Goal: Check status: Check status

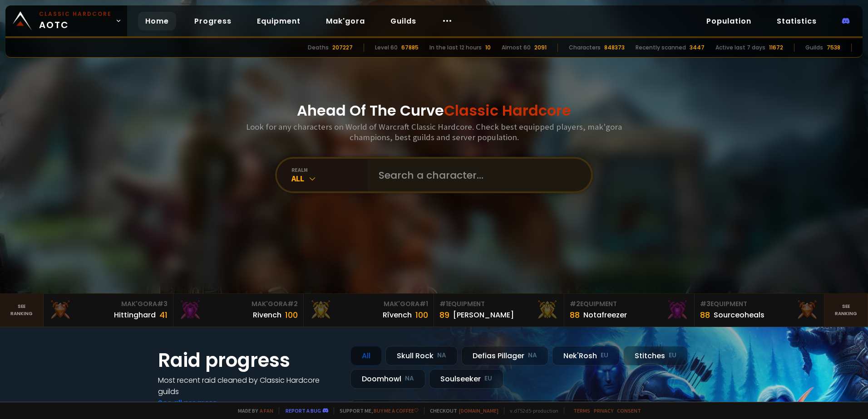
drag, startPoint x: 522, startPoint y: 158, endPoint x: 479, endPoint y: 167, distance: 44.5
click at [522, 158] on div "realm All" at bounding box center [434, 175] width 318 height 36
click at [470, 176] on input "text" at bounding box center [476, 175] width 207 height 33
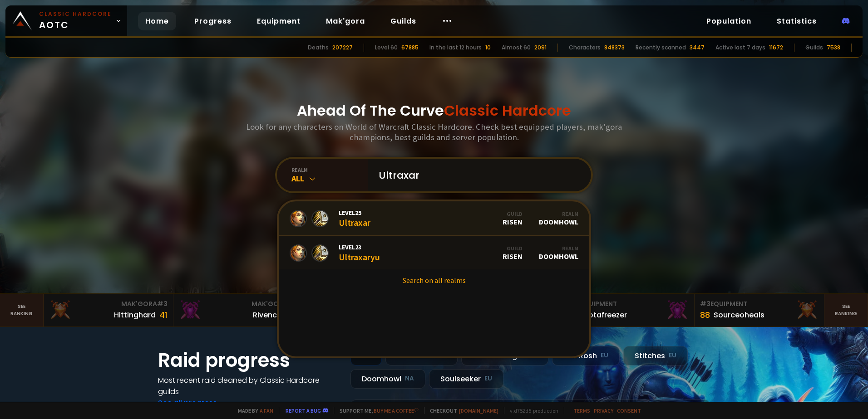
type input "Ultraxar"
click at [418, 221] on link "Level 25 Ultraxar Guild Risen Realm Doomhowl" at bounding box center [434, 218] width 310 height 34
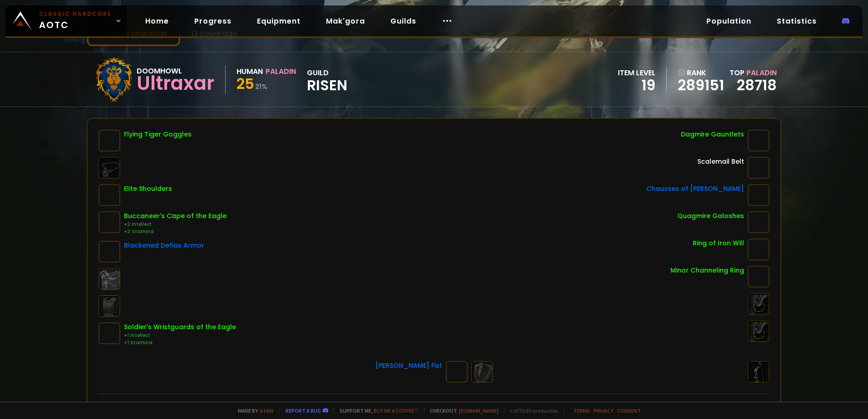
scroll to position [45, 0]
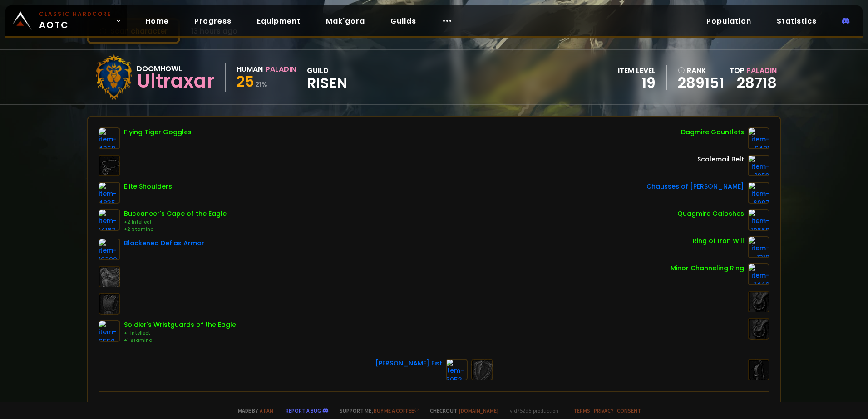
drag, startPoint x: 496, startPoint y: 185, endPoint x: 386, endPoint y: 139, distance: 119.4
click at [386, 139] on div "Flying Tiger Goggles Elite Shoulders Buccaneer's Cape of the Eagle +2 Intellect…" at bounding box center [433, 236] width 671 height 217
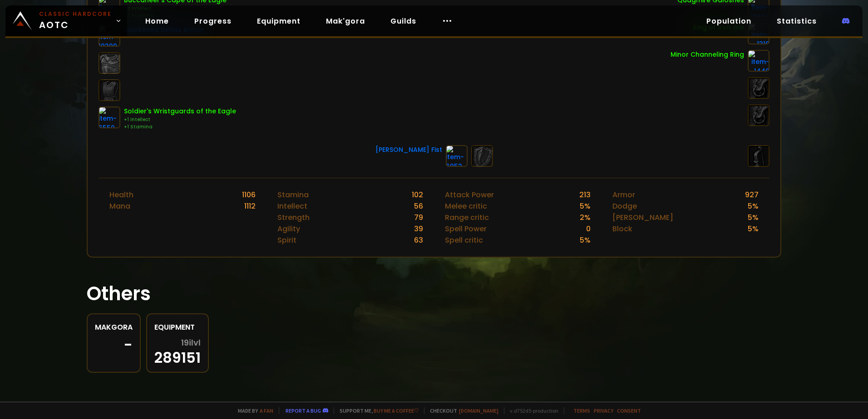
scroll to position [0, 0]
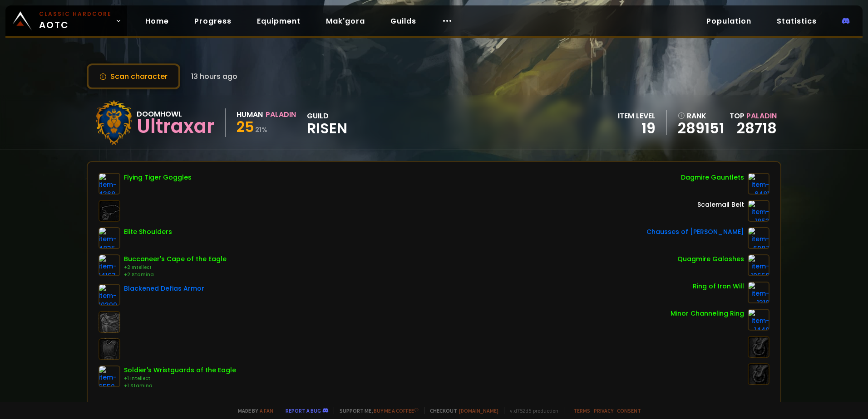
drag, startPoint x: 363, startPoint y: 311, endPoint x: 465, endPoint y: 170, distance: 173.7
drag, startPoint x: 506, startPoint y: 216, endPoint x: 395, endPoint y: 176, distance: 118.9
click at [391, 177] on div "Flying Tiger Goggles Elite Shoulders Buccaneer's Cape of the Eagle +2 Intellect…" at bounding box center [433, 281] width 671 height 217
drag, startPoint x: 395, startPoint y: 176, endPoint x: 451, endPoint y: 162, distance: 58.0
click at [117, 74] on button "Scan character" at bounding box center [133, 77] width 93 height 26
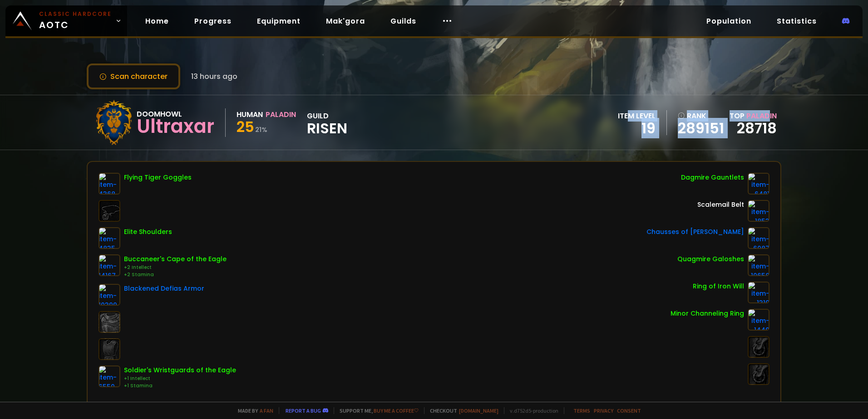
drag, startPoint x: 687, startPoint y: 109, endPoint x: 616, endPoint y: 118, distance: 71.8
click at [618, 117] on div "Doomhowl Ultraxar Human Paladin 25 21 % guild Risen item level 19 rank 289151 T…" at bounding box center [434, 122] width 694 height 54
drag, startPoint x: 616, startPoint y: 118, endPoint x: 546, endPoint y: 190, distance: 100.1
click at [546, 190] on div "Flying Tiger Goggles Elite Shoulders Buccaneer's Cape of the Eagle +2 Intellect…" at bounding box center [433, 281] width 671 height 217
click at [318, 273] on div "Flying Tiger Goggles Elite Shoulders Buccaneer's Cape of the Eagle +2 Intellect…" at bounding box center [433, 281] width 671 height 217
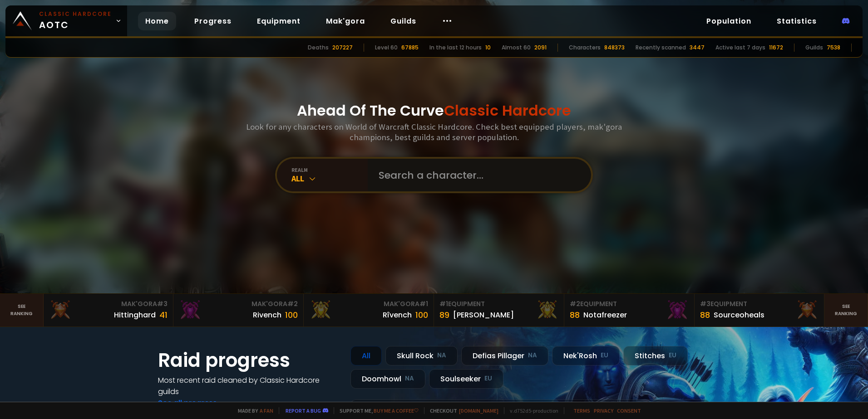
drag, startPoint x: 416, startPoint y: 169, endPoint x: 427, endPoint y: 168, distance: 11.4
click at [420, 171] on input "text" at bounding box center [476, 175] width 207 height 33
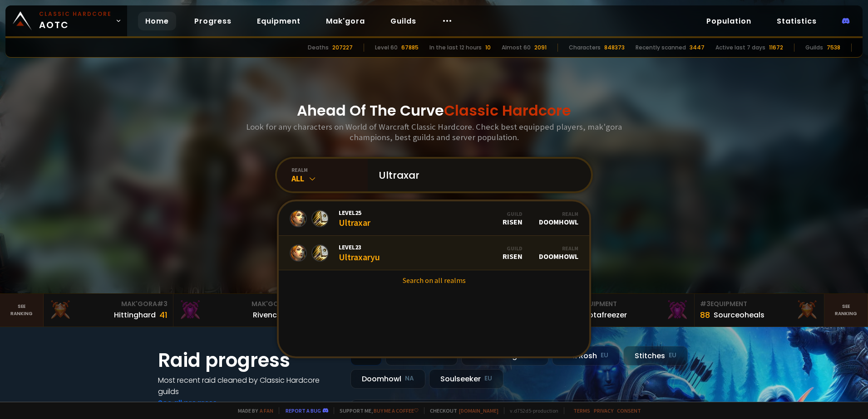
type input "Ultraxar"
click at [503, 257] on div "Guild Risen" at bounding box center [512, 253] width 20 height 16
